Goal: Task Accomplishment & Management: Use online tool/utility

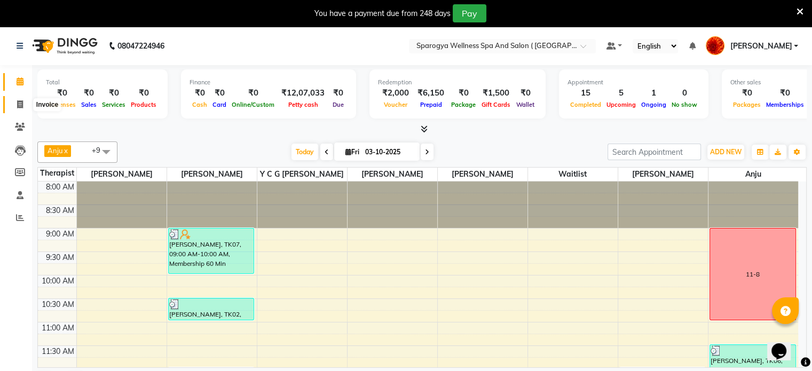
click at [20, 105] on icon at bounding box center [20, 104] width 6 height 8
select select "service"
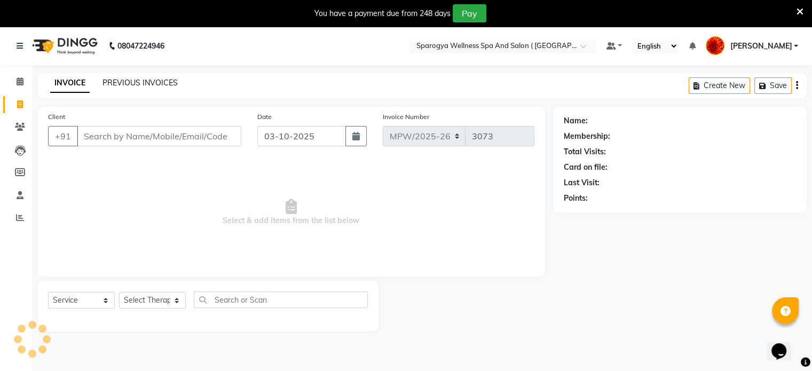
click at [148, 87] on link "PREVIOUS INVOICES" at bounding box center [140, 83] width 75 height 10
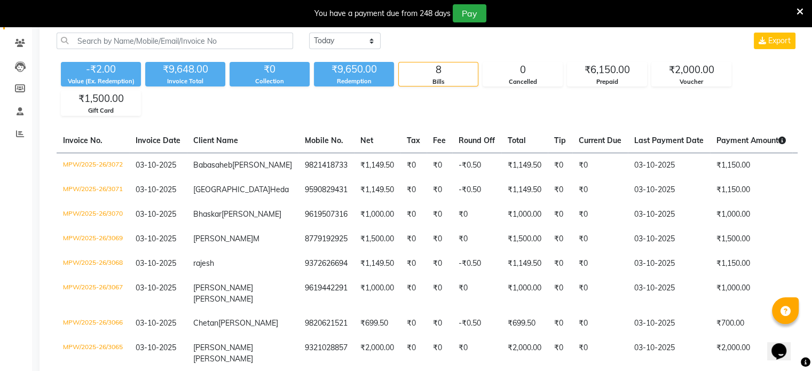
scroll to position [80, 0]
